Goal: Task Accomplishment & Management: Complete application form

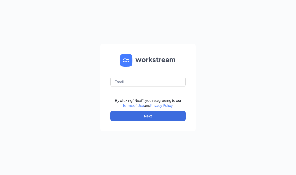
click at [143, 102] on form "By clicking "Next", you're agreeing to our Terms of Use and Privacy Policy . Ne…" at bounding box center [147, 87] width 95 height 87
click at [141, 87] on input "text" at bounding box center [148, 82] width 75 height 10
type input "[EMAIL_ADDRESS][DOMAIN_NAME]"
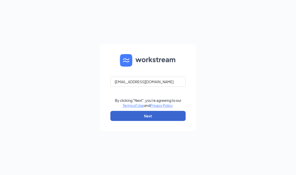
click at [119, 121] on button "Next" at bounding box center [148, 116] width 75 height 10
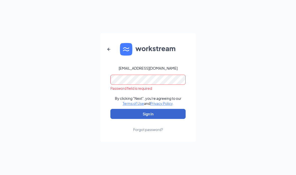
click at [179, 119] on button "Sign In" at bounding box center [148, 114] width 75 height 10
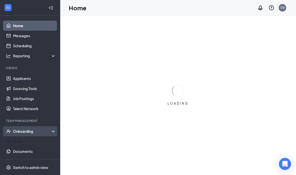
click at [22, 136] on div "Onboarding" at bounding box center [30, 131] width 60 height 10
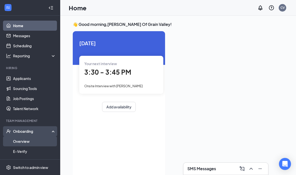
click at [23, 144] on link "Overview" at bounding box center [34, 141] width 43 height 10
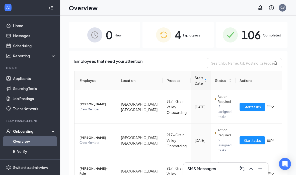
click at [171, 42] on img at bounding box center [163, 34] width 15 height 15
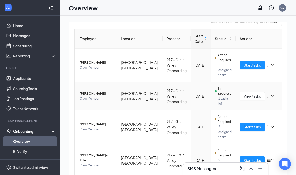
scroll to position [41, 0]
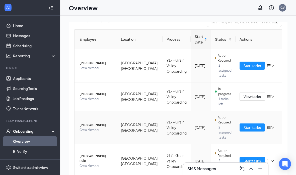
click at [98, 129] on span "Crew Member" at bounding box center [96, 129] width 33 height 5
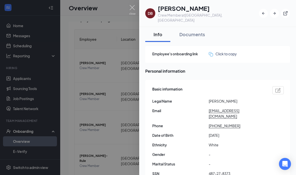
click at [98, 50] on div at bounding box center [148, 87] width 296 height 175
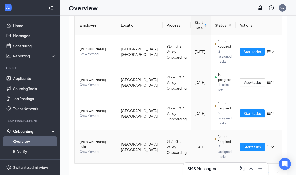
scroll to position [27, 0]
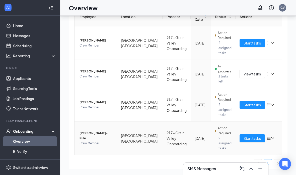
drag, startPoint x: 243, startPoint y: 131, endPoint x: 243, endPoint y: 138, distance: 7.0
click at [244, 135] on span "Start tasks" at bounding box center [252, 138] width 17 height 6
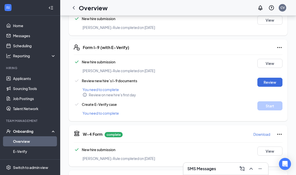
scroll to position [97, 0]
click at [271, 80] on button "Review" at bounding box center [270, 82] width 25 height 9
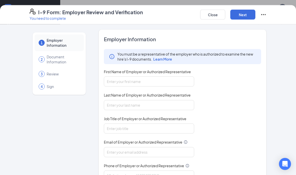
click at [138, 76] on div "First Name of Employer or Authorized Representative" at bounding box center [149, 72] width 90 height 7
click at [138, 80] on input "First Name of Employer or Authorized Representative" at bounding box center [149, 81] width 90 height 10
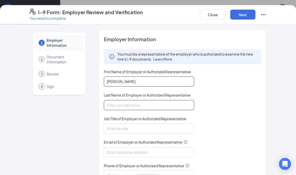
type input "Dalton"
click at [155, 108] on input "Last Name of Employer or Authorized Representative" at bounding box center [149, 105] width 90 height 10
click at [173, 100] on input "murry" at bounding box center [149, 105] width 90 height 10
type input "murry"
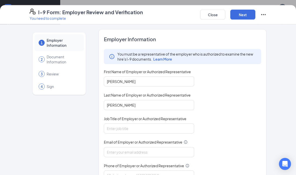
click at [145, 119] on span "Job Title of Employer or Authorized Representative" at bounding box center [145, 118] width 83 height 5
click at [145, 123] on input "Job Title of Employer or Authorized Representative" at bounding box center [149, 128] width 90 height 10
click at [150, 130] on input "Job Title of Employer or Authorized Representative" at bounding box center [149, 128] width 90 height 10
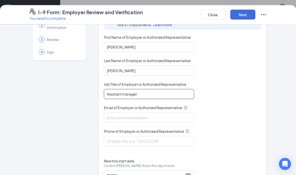
scroll to position [33, 0]
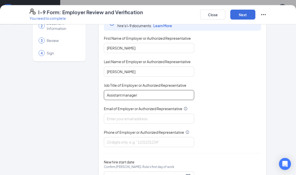
type input "Assistant manager"
click at [161, 125] on div "You must be a representative of the employer who is authorized to examine the n…" at bounding box center [182, 81] width 157 height 131
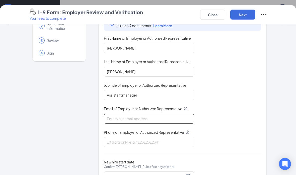
click at [166, 121] on input "Email of Employer or Authorized Representative" at bounding box center [149, 119] width 90 height 10
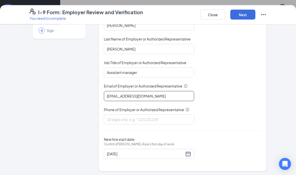
scroll to position [56, 0]
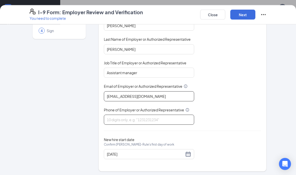
type input "Gvculvers@mphdining.com"
click at [160, 117] on input "Phone of Employer or Authorized Representative" at bounding box center [149, 120] width 90 height 10
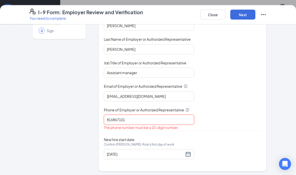
type input "8168671018"
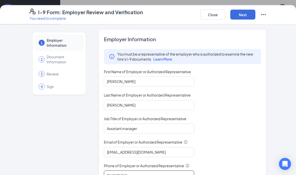
scroll to position [159, 0]
click at [244, 15] on button "Next" at bounding box center [243, 15] width 25 height 10
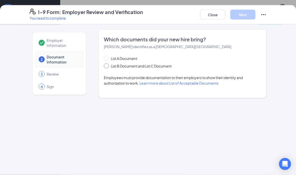
click at [109, 67] on span "List B Document and List C Document" at bounding box center [141, 66] width 65 height 6
click at [107, 67] on input "List B Document and List C Document" at bounding box center [106, 65] width 4 height 4
radio input "true"
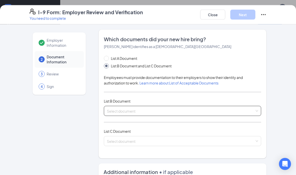
click at [137, 112] on input "search" at bounding box center [181, 110] width 148 height 8
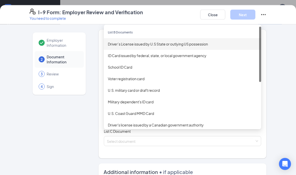
click at [141, 46] on div "Driver’s License issued by U.S State or outlying US possession" at bounding box center [182, 44] width 149 height 6
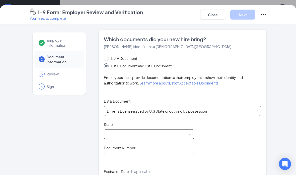
click at [151, 138] on div at bounding box center [149, 134] width 90 height 10
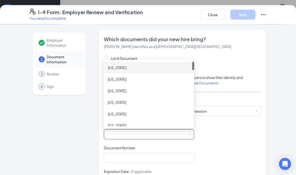
click at [240, 118] on div "List A Document List B Document and List C Document Employees must provide docu…" at bounding box center [182, 155] width 157 height 198
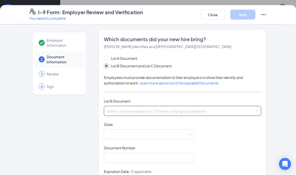
click at [213, 115] on span "Driver’s License issued by U.S State or outlying US possession" at bounding box center [182, 111] width 151 height 10
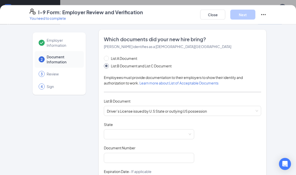
click at [168, 59] on div "List A Document" at bounding box center [143, 59] width 78 height 6
click at [124, 131] on span at bounding box center [149, 134] width 84 height 10
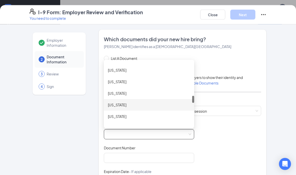
scroll to position [297, 0]
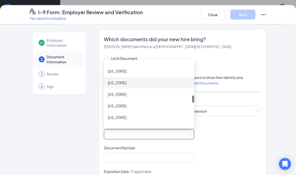
click at [133, 85] on div "Missouri" at bounding box center [149, 83] width 82 height 6
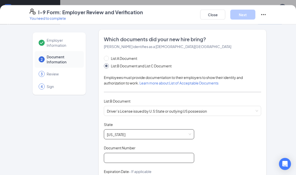
click at [131, 161] on input "Document Number" at bounding box center [149, 158] width 90 height 10
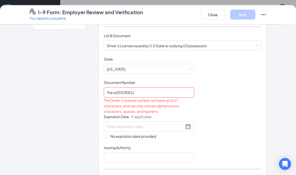
scroll to position [81, 0]
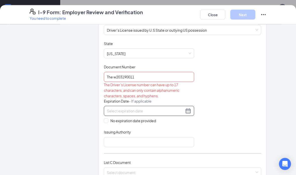
click at [137, 108] on input at bounding box center [145, 111] width 77 height 6
click at [147, 70] on div "Document Number" at bounding box center [149, 67] width 90 height 7
click at [115, 77] on input "The w203190011" at bounding box center [149, 77] width 90 height 10
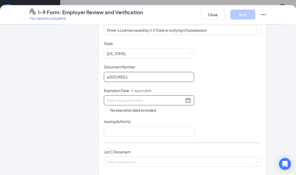
type input "w203190011"
click at [115, 98] on input at bounding box center [145, 100] width 77 height 6
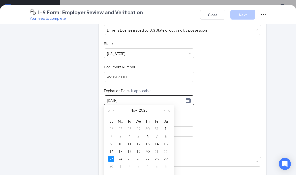
type input "11/23/2025"
click at [213, 85] on div "Document Title Driver’s License issued by U.S State or outlying US possession S…" at bounding box center [182, 88] width 157 height 95
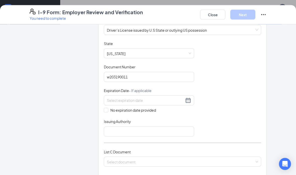
click at [149, 105] on div "No expiration date provided" at bounding box center [149, 104] width 90 height 18
click at [150, 105] on div "No expiration date provided" at bounding box center [149, 104] width 90 height 18
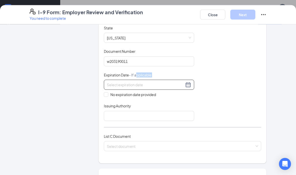
click at [146, 83] on input at bounding box center [145, 85] width 77 height 6
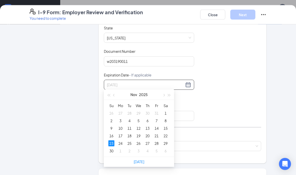
type input "11/23/2025"
click at [112, 141] on div "23" at bounding box center [111, 143] width 6 height 6
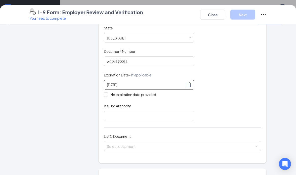
scroll to position [108, 0]
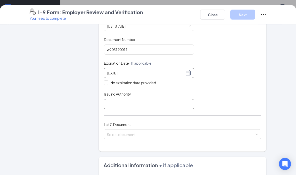
click at [140, 101] on input "Issuing Authority" at bounding box center [149, 104] width 90 height 10
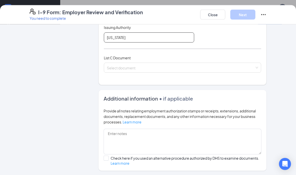
scroll to position [179, 0]
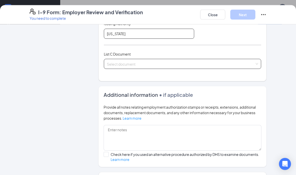
click at [142, 66] on span at bounding box center [181, 64] width 148 height 10
type input "missouri"
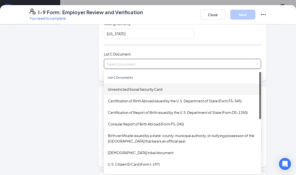
click at [133, 89] on div "Unrestricted Social Security Card" at bounding box center [182, 89] width 149 height 6
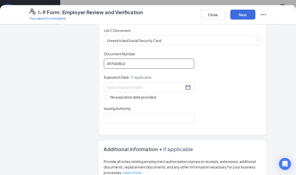
scroll to position [205, 0]
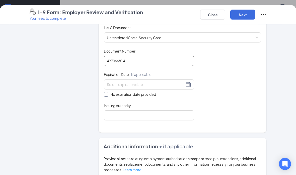
type input "497066814"
click at [107, 92] on input "No expiration date provided" at bounding box center [106, 94] width 4 height 4
checkbox input "true"
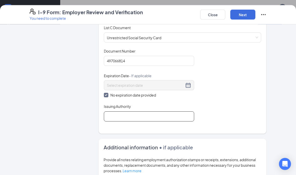
click at [113, 111] on input "Issuing Authority" at bounding box center [149, 116] width 90 height 10
type input "SSA"
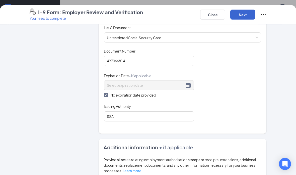
click at [240, 18] on button "Next" at bounding box center [243, 15] width 25 height 10
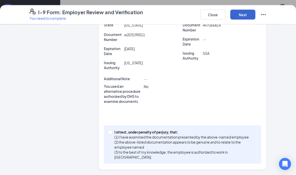
scroll to position [162, 0]
click at [111, 136] on label "I attest, under penalty of perjury, that: (1) I have examined the documentation…" at bounding box center [182, 145] width 149 height 30
click at [111, 134] on input "I attest, under penalty of perjury, that: (1) I have examined the documentation…" at bounding box center [110, 132] width 4 height 4
checkbox input "true"
click at [246, 17] on button "Next" at bounding box center [243, 15] width 25 height 10
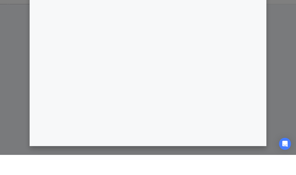
scroll to position [314, 0]
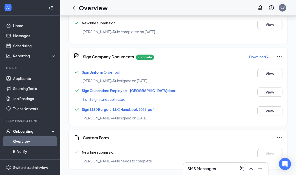
click at [150, 56] on div "I-9 Form: Employer Review and Verification You need to complete Close Employer …" at bounding box center [148, 87] width 296 height 175
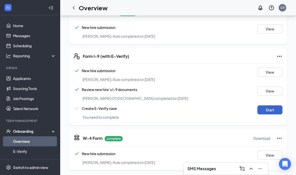
click at [271, 114] on button "Start" at bounding box center [270, 109] width 25 height 9
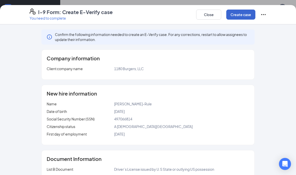
click at [245, 17] on button "Create case" at bounding box center [241, 15] width 29 height 10
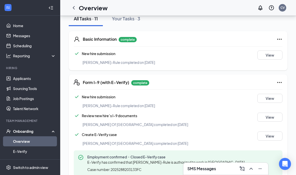
scroll to position [0, 0]
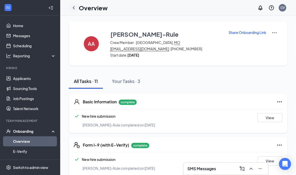
click at [75, 5] on icon "ChevronLeft" at bounding box center [74, 8] width 6 height 6
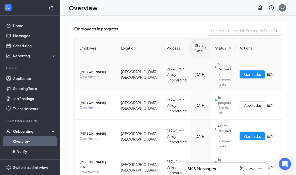
scroll to position [33, 0]
